Goal: Task Accomplishment & Management: Use online tool/utility

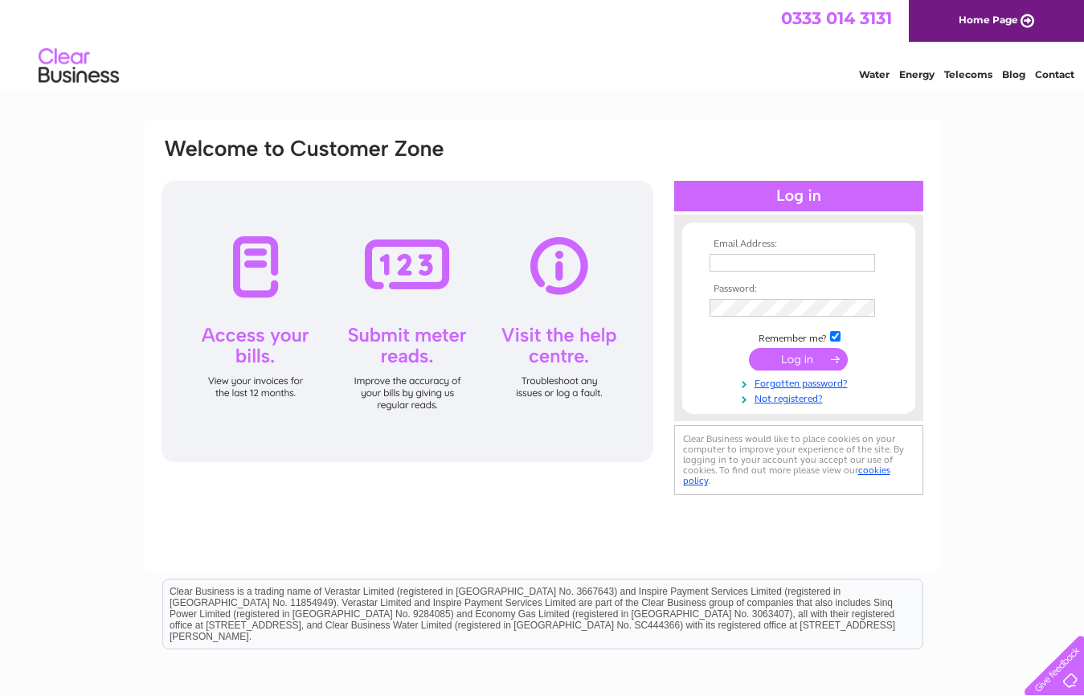
type input "branchtonmanager@gmail.com"
click at [420, 264] on div at bounding box center [408, 321] width 492 height 281
click at [416, 338] on div at bounding box center [408, 321] width 492 height 281
click at [407, 365] on div at bounding box center [408, 321] width 492 height 281
click at [802, 357] on input "submit" at bounding box center [798, 359] width 99 height 23
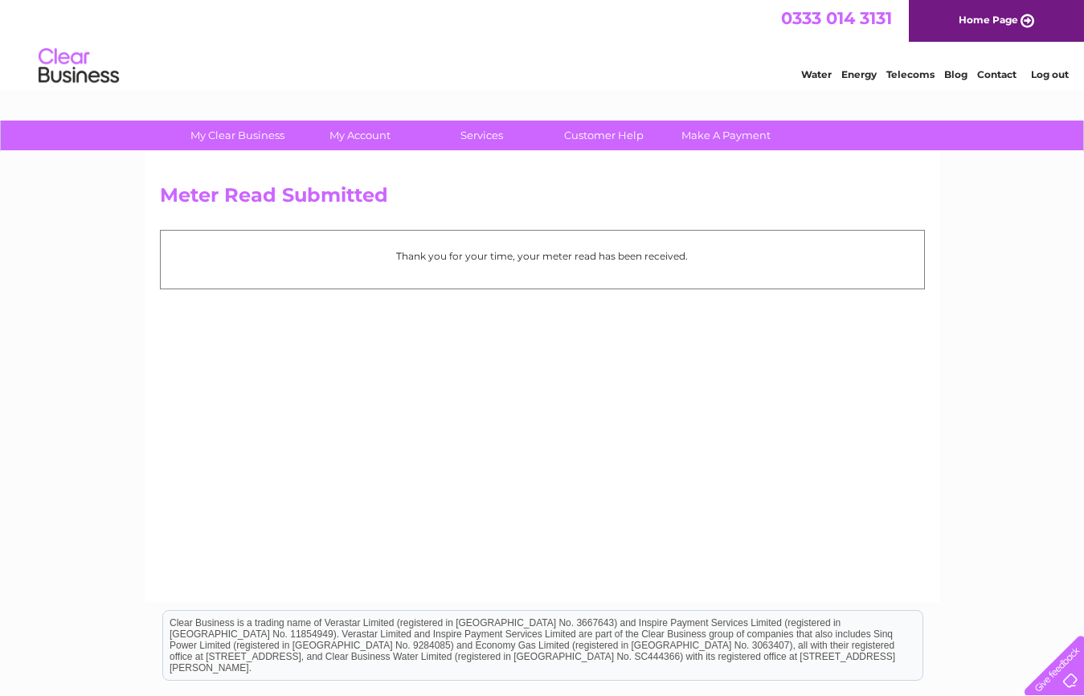
click at [529, 252] on p "Thank you for your time, your meter read has been received." at bounding box center [543, 255] width 748 height 15
click at [362, 249] on p "Thank you for your time, your meter read has been received." at bounding box center [543, 255] width 748 height 15
click at [982, 18] on link "Home Page" at bounding box center [996, 21] width 175 height 42
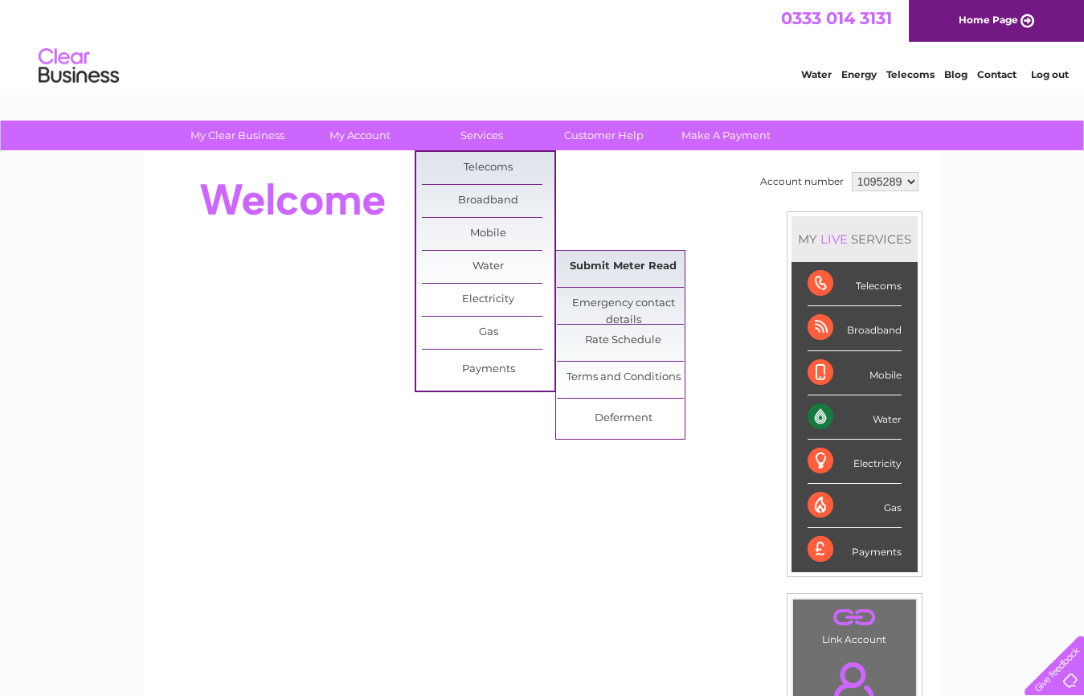
click at [629, 258] on link "Submit Meter Read" at bounding box center [623, 267] width 133 height 32
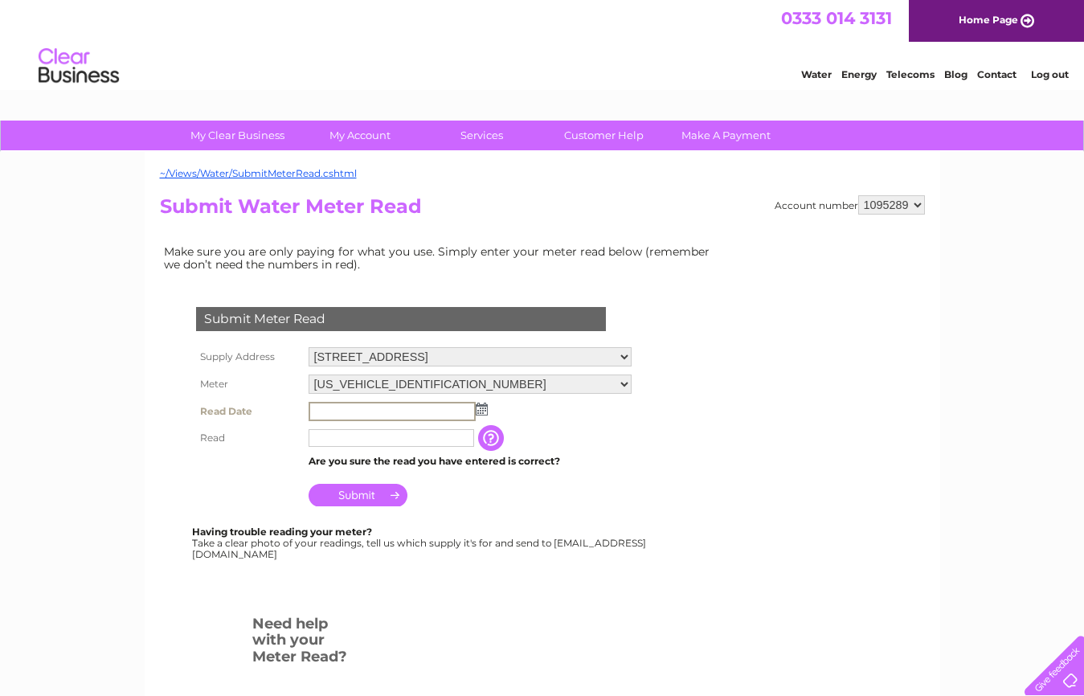
click at [358, 416] on input "text" at bounding box center [392, 411] width 167 height 19
click at [486, 412] on td at bounding box center [470, 411] width 331 height 26
click at [481, 412] on img at bounding box center [480, 408] width 12 height 13
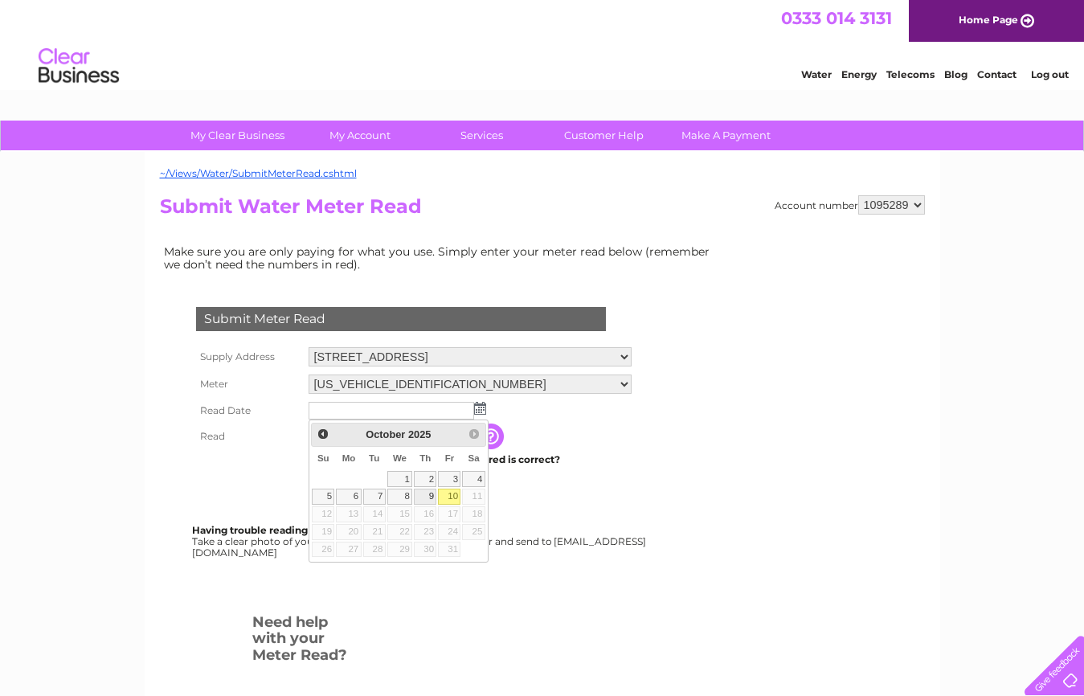
click at [431, 497] on link "9" at bounding box center [425, 497] width 23 height 16
type input "2025/10/09"
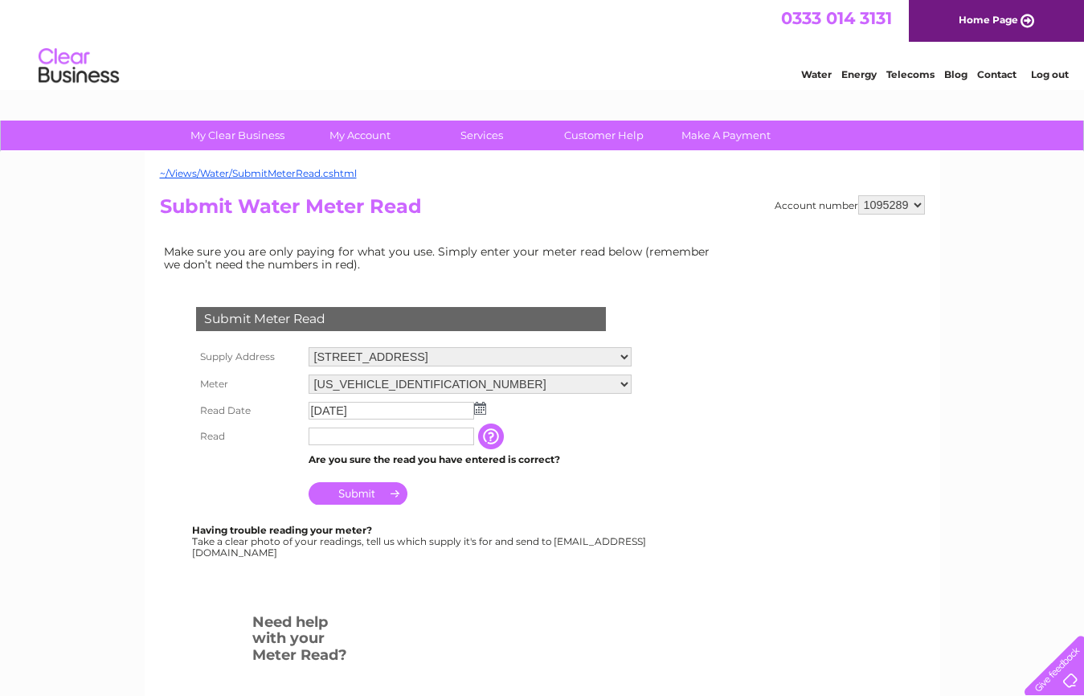
click at [408, 428] on input "text" at bounding box center [392, 437] width 166 height 18
type input "6055"
click at [376, 495] on input "Submit" at bounding box center [358, 495] width 99 height 23
